Goal: Find specific page/section: Find specific page/section

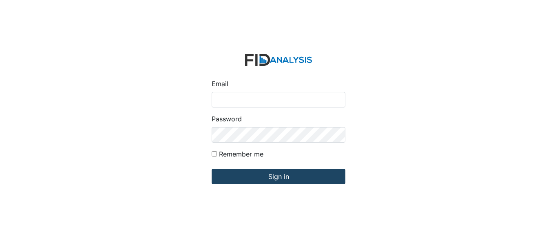
type input "[EMAIL_ADDRESS][DOMAIN_NAME]"
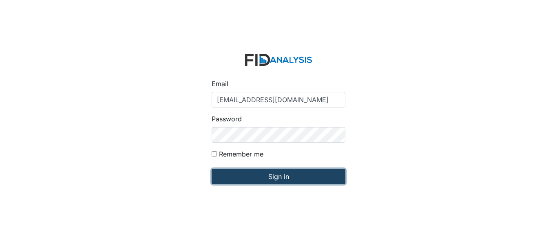
click at [253, 174] on input "Sign in" at bounding box center [279, 177] width 134 height 16
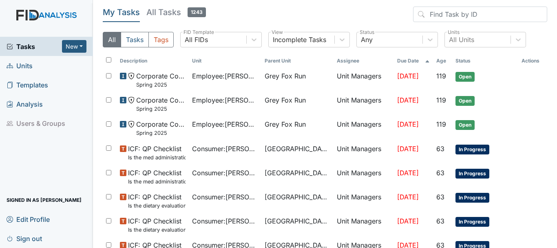
click at [35, 67] on link "Units" at bounding box center [46, 65] width 93 height 19
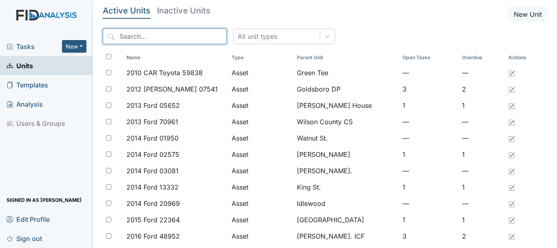
click at [135, 38] on input "search" at bounding box center [165, 37] width 124 height 16
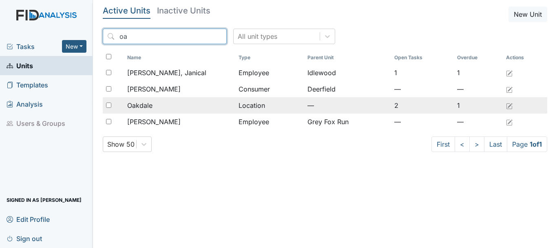
type input "oa"
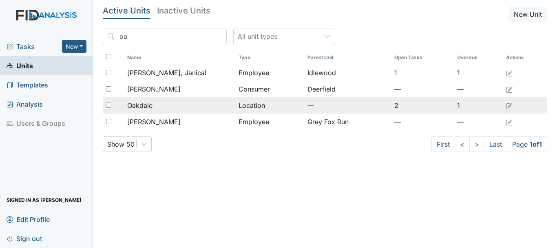
click at [160, 102] on div "Oakdale" at bounding box center [179, 105] width 105 height 10
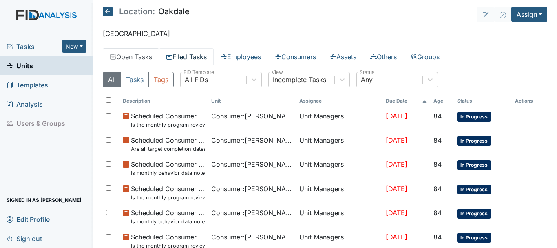
click at [190, 60] on link "Filed Tasks" at bounding box center [186, 56] width 55 height 17
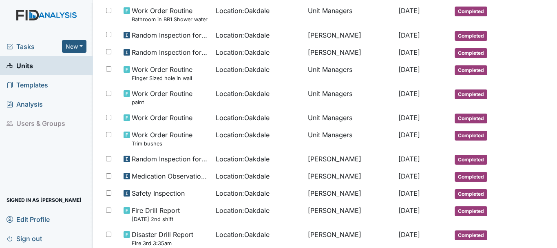
scroll to position [435, 0]
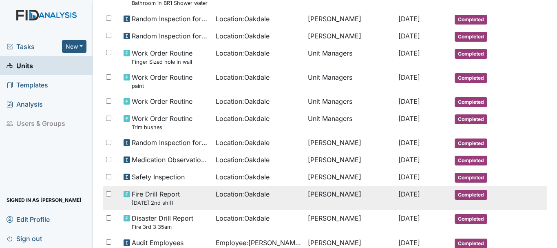
click at [481, 195] on span "Completed" at bounding box center [471, 195] width 33 height 10
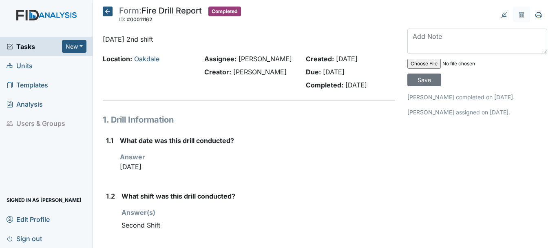
click at [109, 13] on icon at bounding box center [108, 12] width 10 height 10
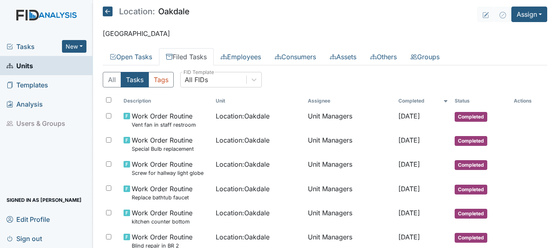
click at [44, 71] on link "Units" at bounding box center [46, 65] width 93 height 19
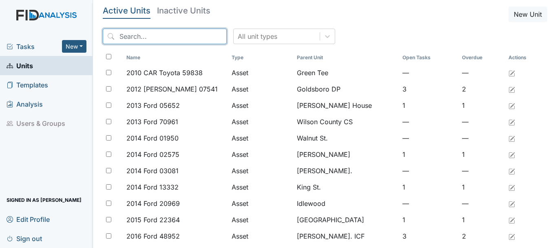
click at [152, 34] on input "search" at bounding box center [165, 37] width 124 height 16
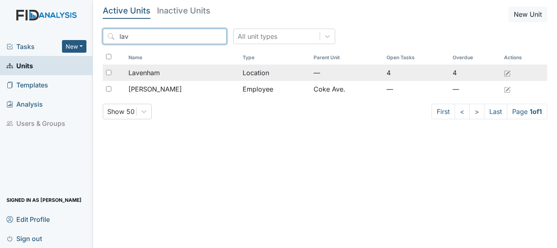
type input "lav"
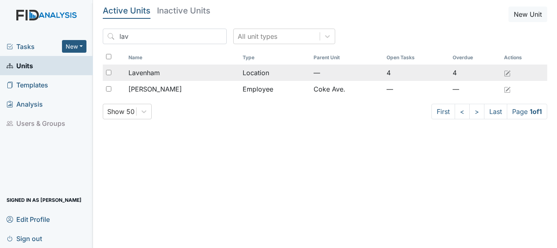
click at [160, 71] on div "Lavenham" at bounding box center [183, 73] width 108 height 10
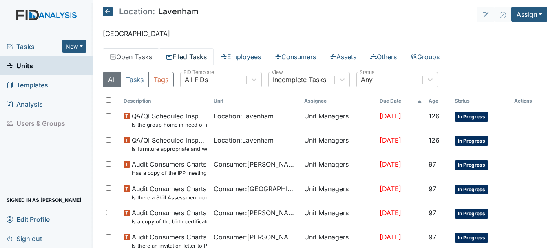
click at [185, 62] on link "Filed Tasks" at bounding box center [186, 56] width 55 height 17
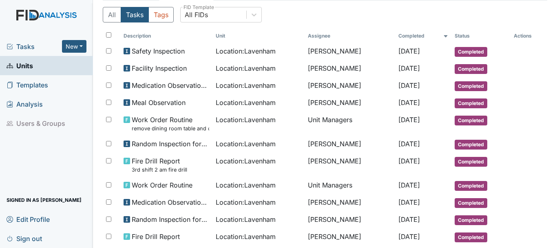
scroll to position [65, 0]
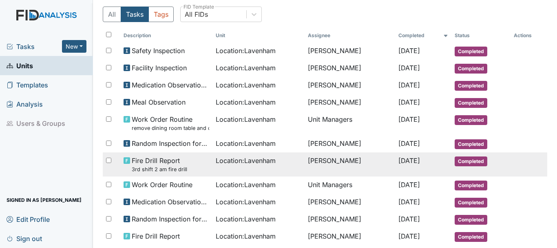
click at [477, 164] on span "Completed" at bounding box center [471, 161] width 33 height 10
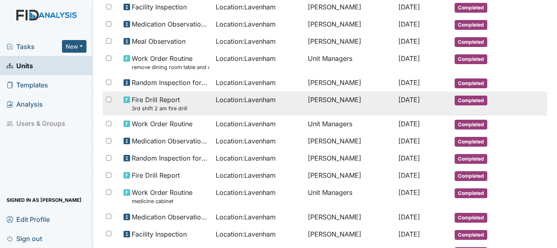
scroll to position [126, 0]
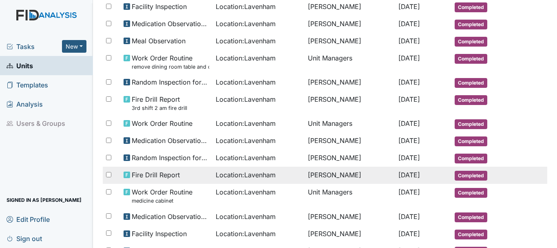
click at [456, 177] on span "Completed" at bounding box center [471, 176] width 33 height 10
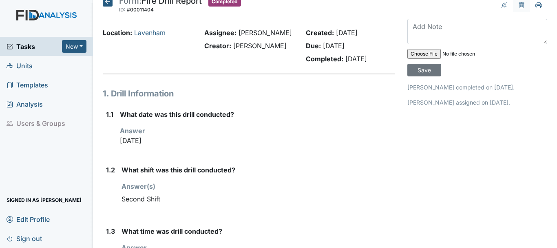
scroll to position [9, 0]
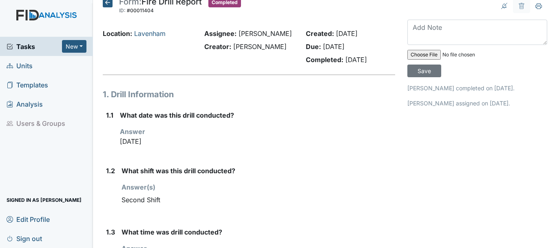
click at [111, 2] on icon at bounding box center [108, 3] width 10 height 10
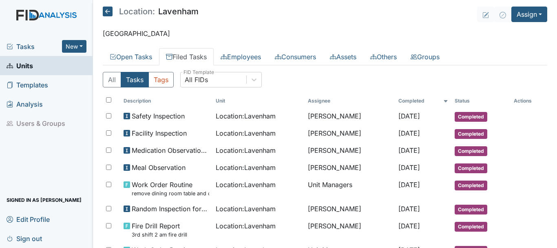
click at [49, 68] on link "Units" at bounding box center [46, 65] width 93 height 19
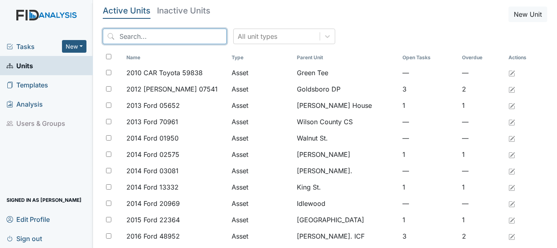
click at [140, 32] on input "search" at bounding box center [165, 37] width 124 height 16
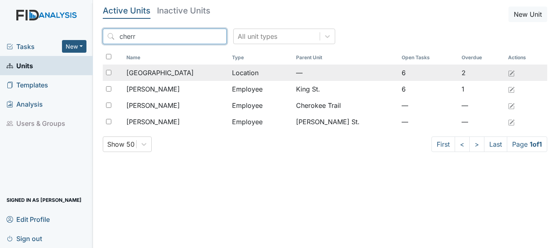
type input "cherr"
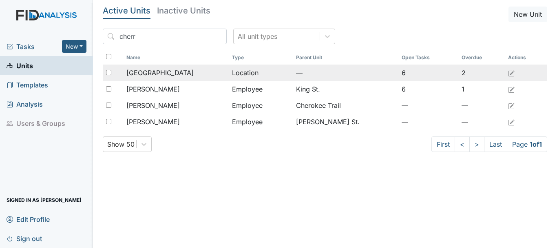
click at [160, 68] on span "[GEOGRAPHIC_DATA]" at bounding box center [159, 73] width 67 height 10
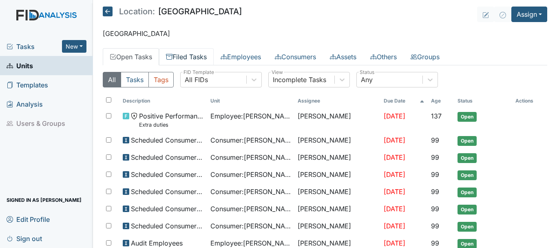
click at [202, 60] on link "Filed Tasks" at bounding box center [186, 56] width 55 height 17
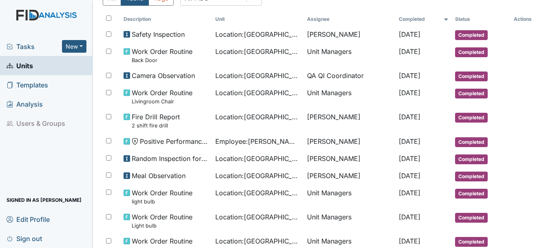
scroll to position [98, 0]
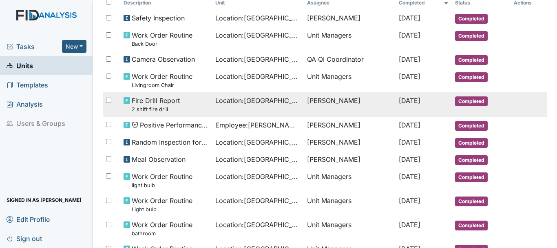
click at [459, 98] on span "Completed" at bounding box center [471, 101] width 33 height 10
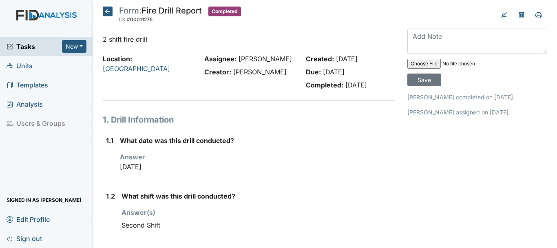
click at [107, 12] on icon at bounding box center [108, 12] width 10 height 10
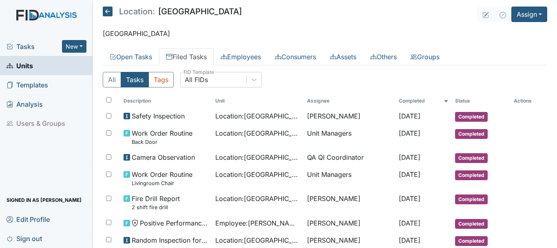
click at [48, 67] on link "Units" at bounding box center [46, 65] width 93 height 19
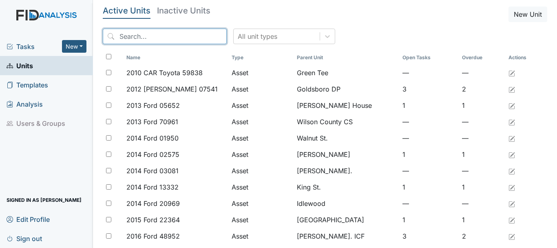
click at [135, 39] on input "search" at bounding box center [165, 37] width 124 height 16
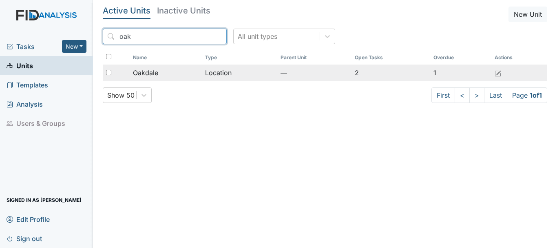
type input "oak"
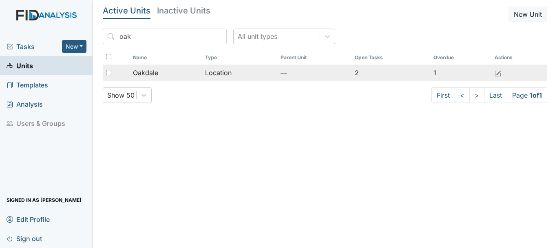
click at [160, 70] on div "Oakdale" at bounding box center [166, 73] width 66 height 10
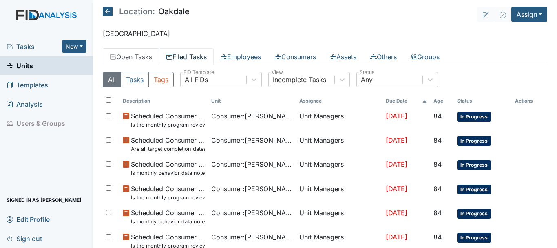
click at [188, 58] on link "Filed Tasks" at bounding box center [186, 56] width 55 height 17
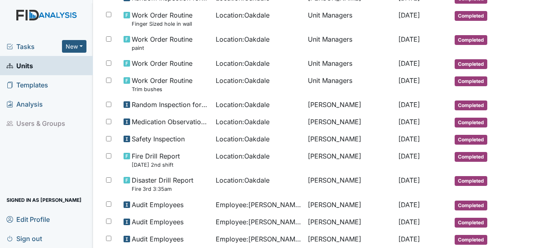
scroll to position [549, 0]
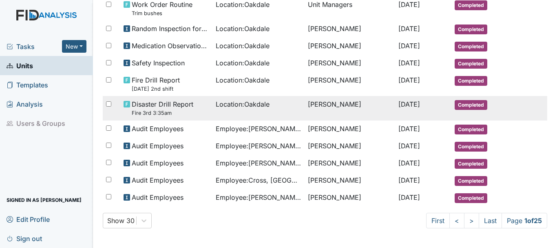
click at [462, 104] on span "Completed" at bounding box center [471, 105] width 33 height 10
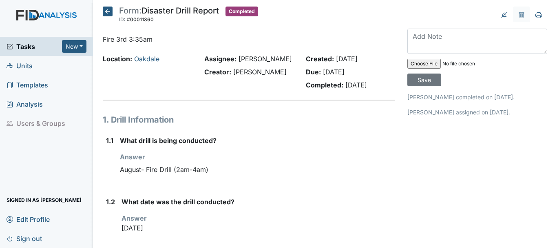
click at [109, 13] on icon at bounding box center [108, 12] width 10 height 10
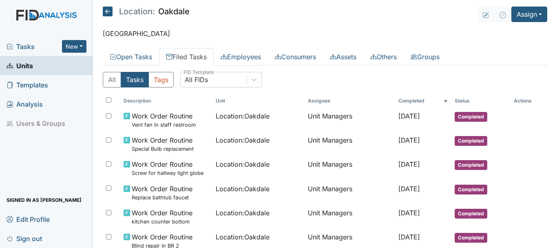
click at [44, 67] on link "Units" at bounding box center [46, 65] width 93 height 19
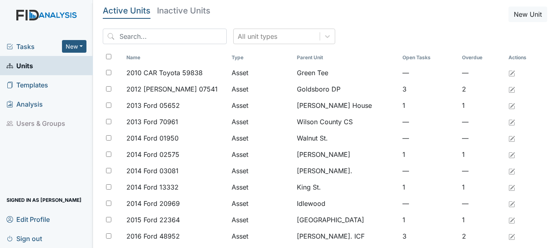
click at [141, 18] on link "Active Units" at bounding box center [127, 13] width 48 height 12
